Goal: Transaction & Acquisition: Purchase product/service

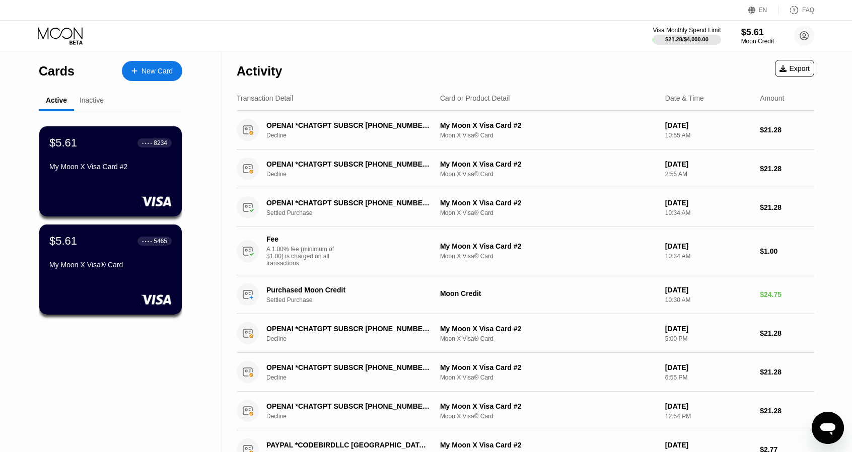
click at [89, 99] on div "Inactive" at bounding box center [92, 100] width 24 height 8
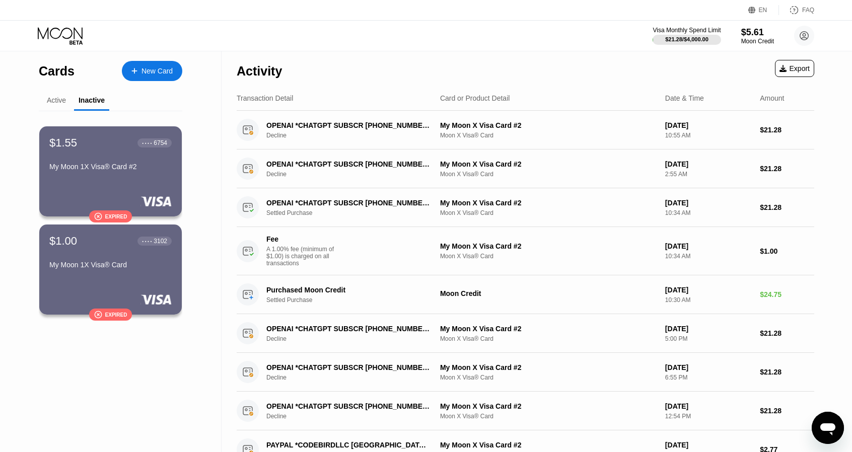
click at [56, 103] on div "Active" at bounding box center [56, 100] width 19 height 8
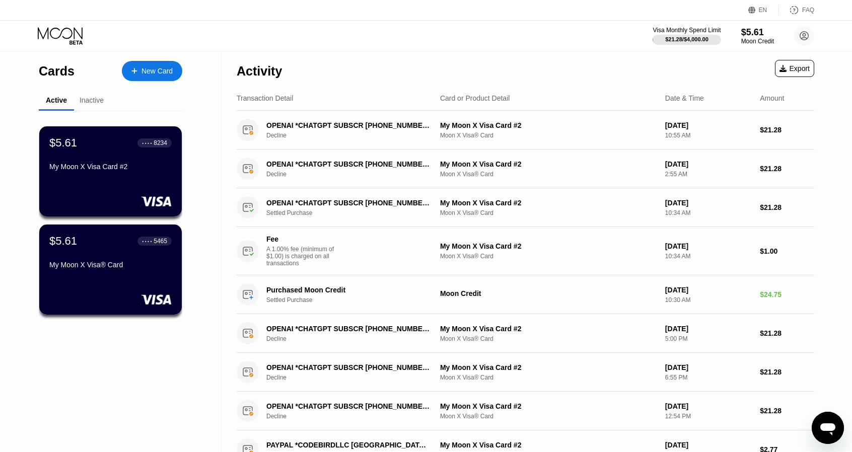
click at [93, 102] on div "Inactive" at bounding box center [92, 100] width 24 height 8
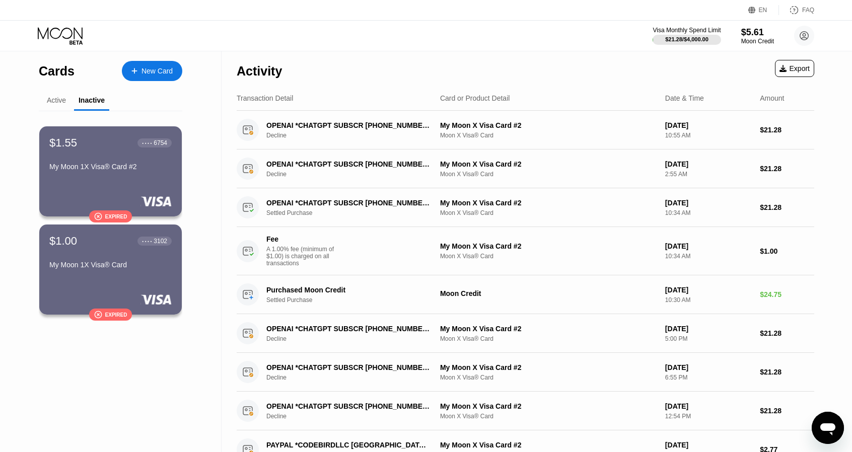
click at [62, 103] on div "Active" at bounding box center [56, 100] width 19 height 8
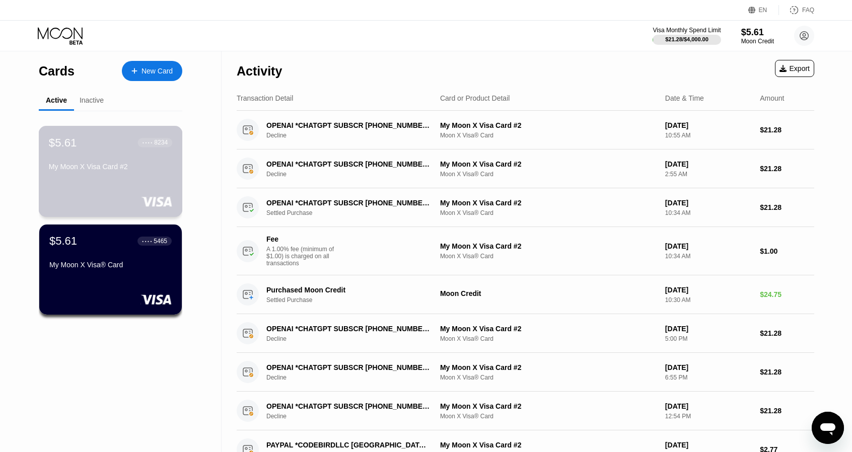
click at [130, 157] on div "$5.61 ● ● ● ● 8234 My Moon X Visa Card #2" at bounding box center [110, 155] width 123 height 39
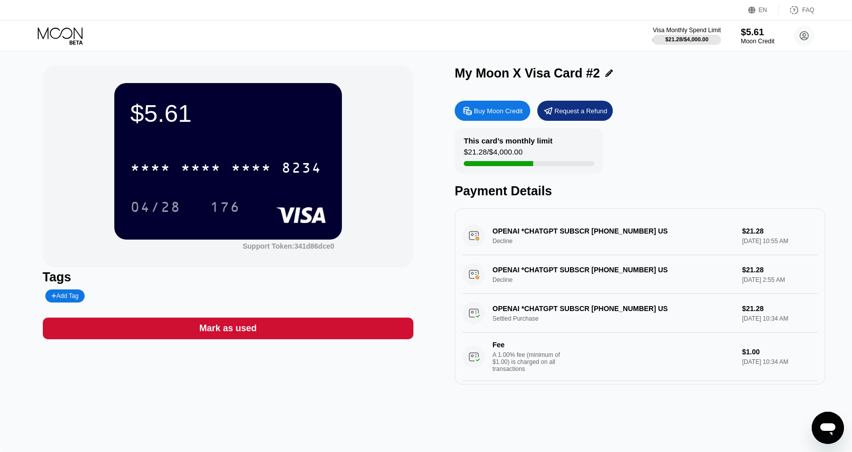
drag, startPoint x: 747, startPoint y: 36, endPoint x: 776, endPoint y: 62, distance: 38.9
click at [776, 62] on div "$5.61 * * * * * * * * * * * * 8234 04/28 176 Support Token: 341d86dce0 Tags Add…" at bounding box center [426, 251] width 852 height 401
click at [757, 35] on div "$5.61" at bounding box center [758, 32] width 34 height 11
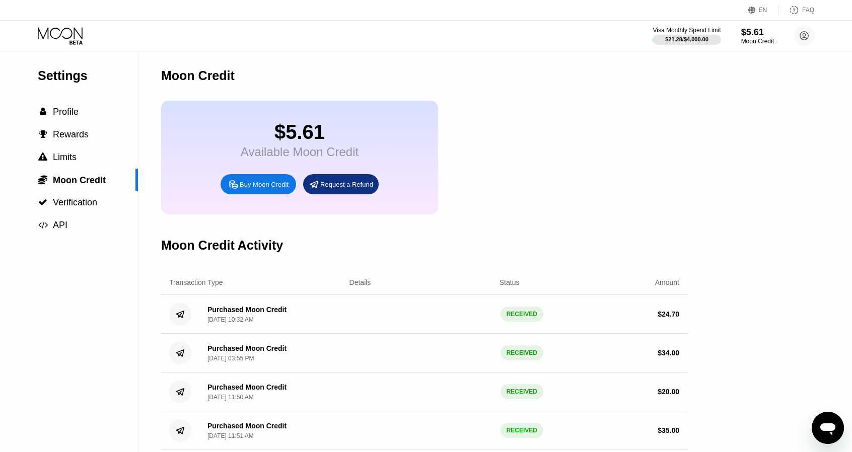
click at [267, 189] on div "Buy Moon Credit" at bounding box center [264, 184] width 49 height 9
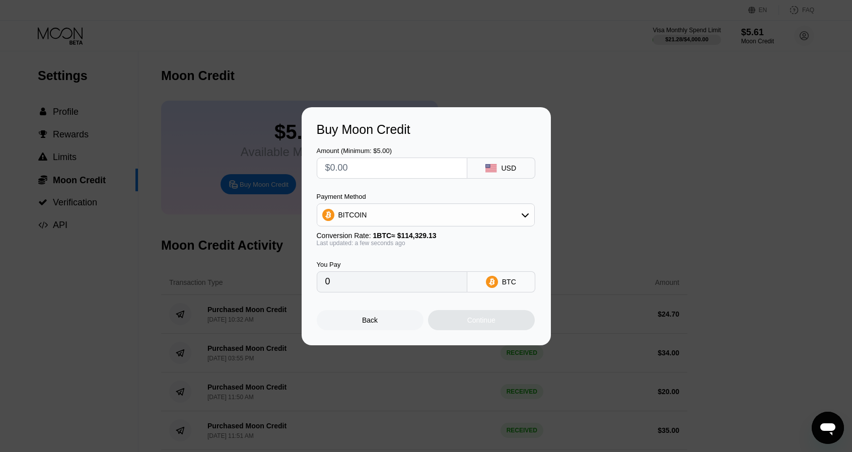
click at [373, 169] on input "text" at bounding box center [391, 168] width 133 height 20
type input "$28"
type input "0.00024491"
type input "$28"
click at [387, 220] on div "BITCOIN" at bounding box center [425, 215] width 217 height 20
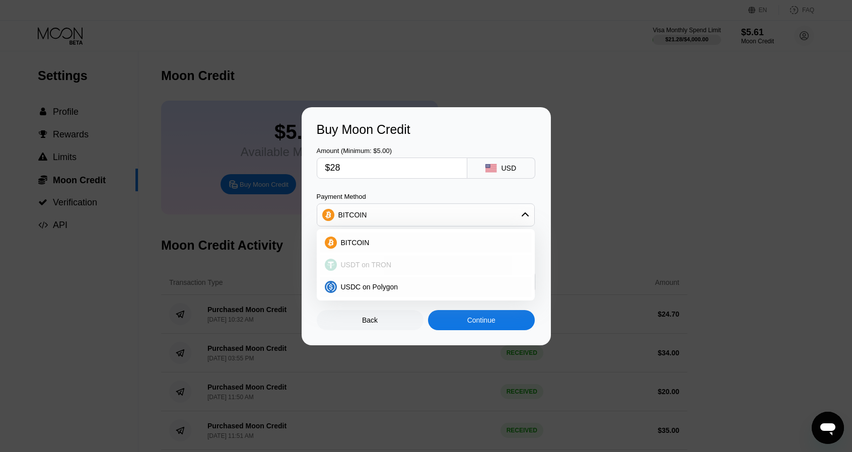
drag, startPoint x: 364, startPoint y: 265, endPoint x: 525, endPoint y: 221, distance: 167.1
click at [364, 265] on span "USDT on TRON" at bounding box center [366, 265] width 51 height 8
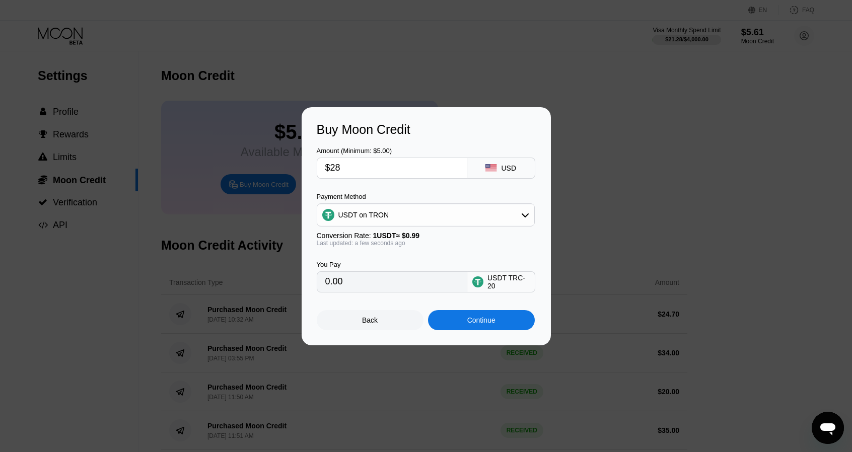
type input "28.28"
click at [362, 165] on input "$28" at bounding box center [391, 168] width 133 height 20
type input "$2"
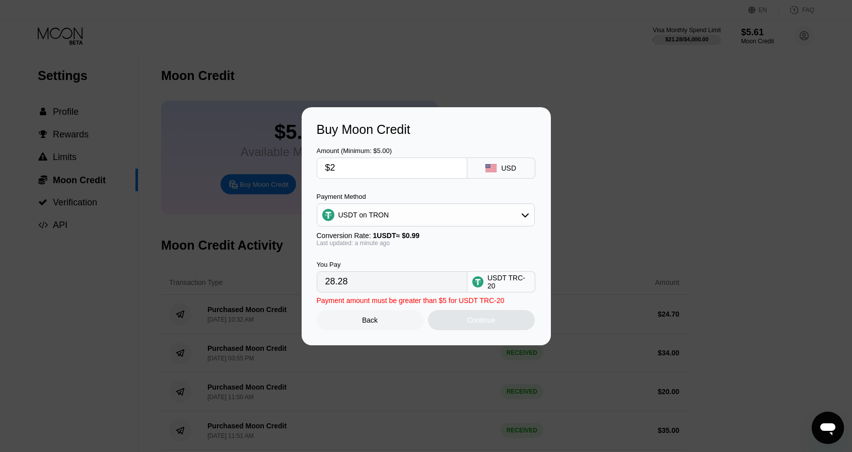
type input "2.02"
type input "$27"
type input "27.27"
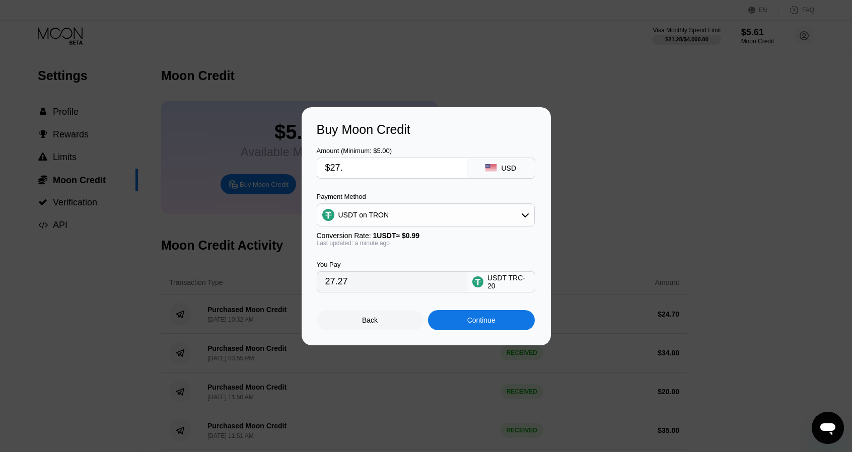
type input "$27.7"
type input "27.98"
type input "$27.7"
click at [476, 321] on div "Continue" at bounding box center [481, 320] width 28 height 8
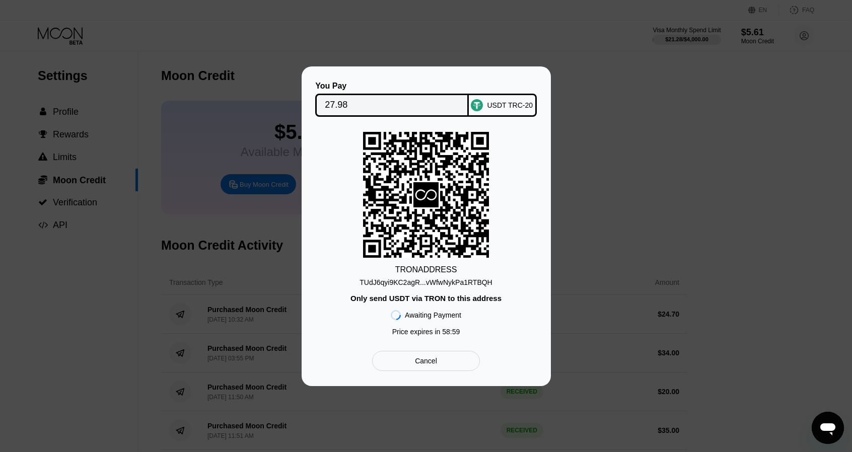
click at [472, 283] on div "TUdJ6qyi9KC2agR...vWfwNykPa1RTBQH" at bounding box center [426, 283] width 132 height 8
click at [360, 105] on input "27.98" at bounding box center [392, 105] width 134 height 20
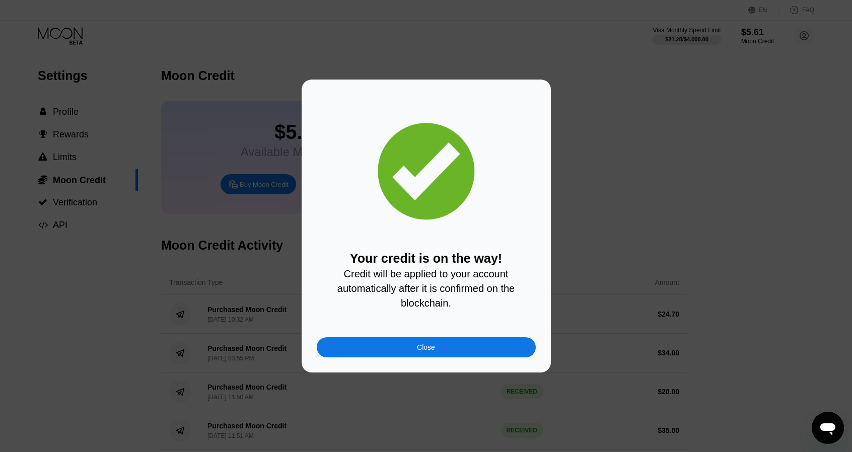
click at [443, 349] on div "Close" at bounding box center [426, 347] width 219 height 20
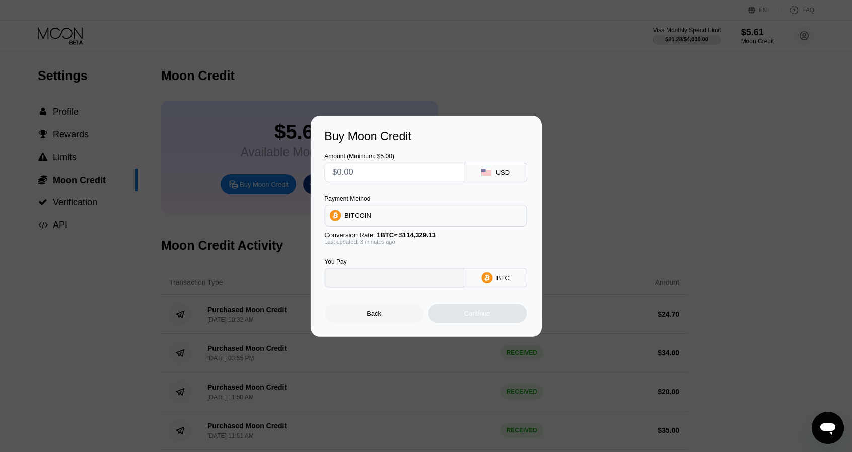
type input "0"
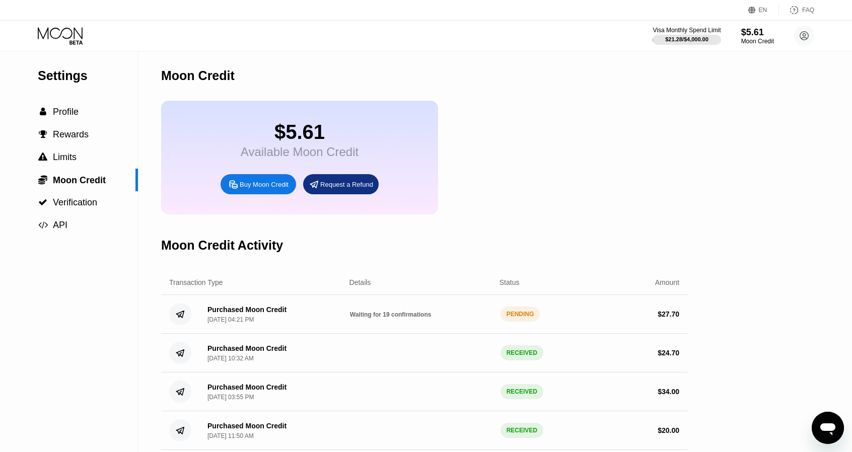
click at [78, 41] on icon at bounding box center [75, 42] width 13 height 4
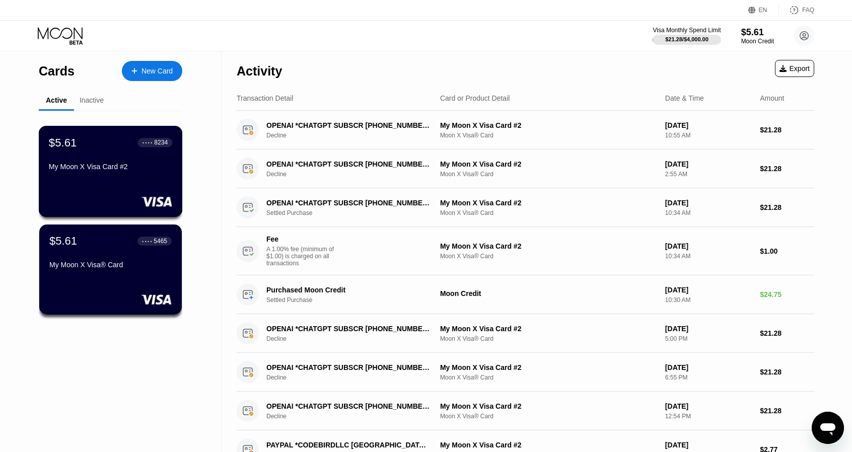
click at [145, 166] on div "My Moon X Visa Card #2" at bounding box center [110, 167] width 123 height 8
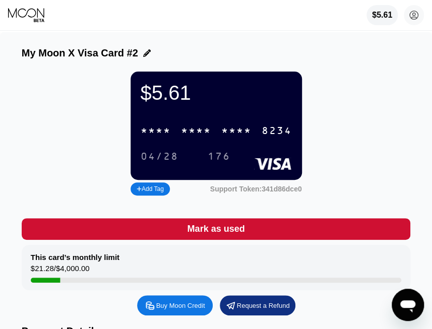
click at [191, 137] on div "* * * *" at bounding box center [196, 131] width 30 height 12
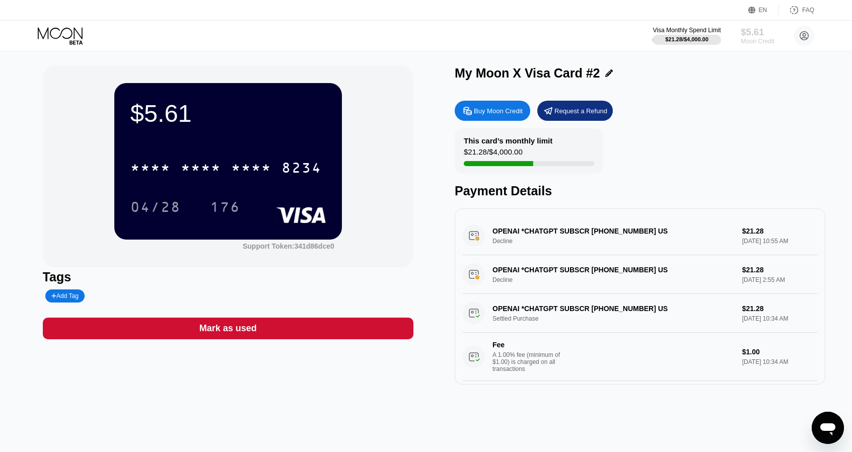
click at [439, 32] on div "$5.61" at bounding box center [758, 32] width 34 height 11
